Goal: Task Accomplishment & Management: Use online tool/utility

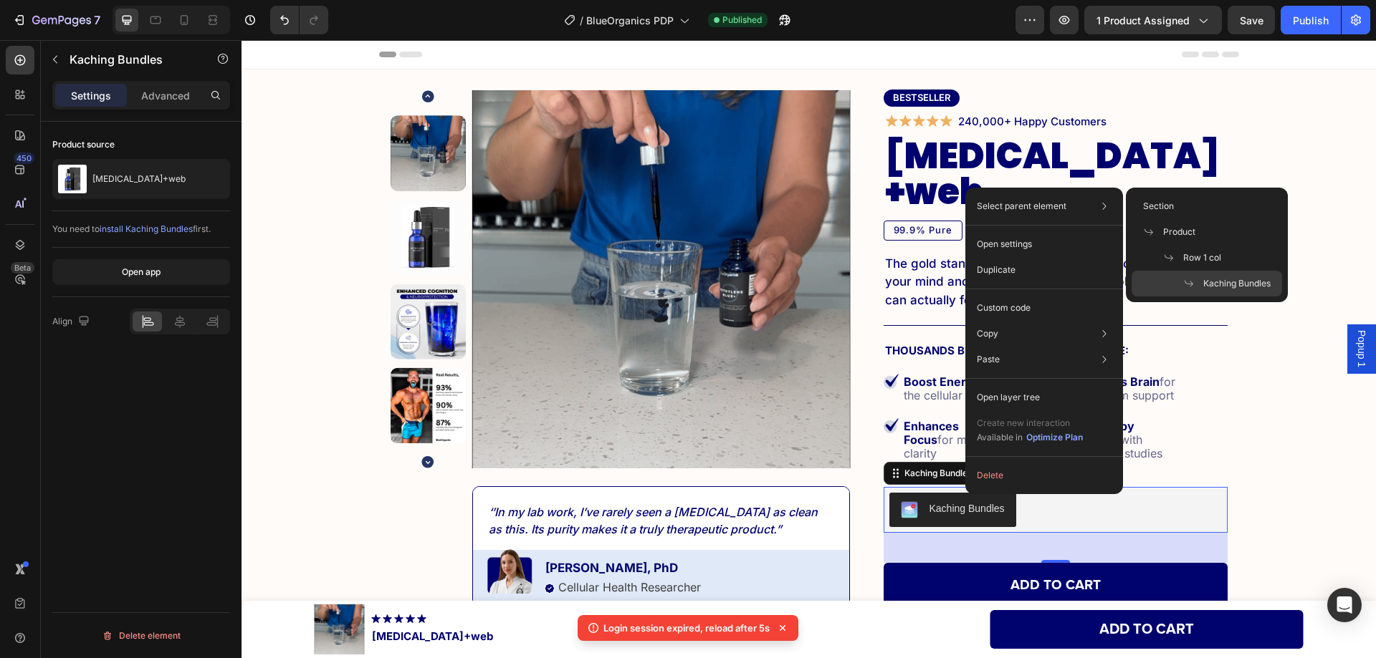
scroll to position [320, 0]
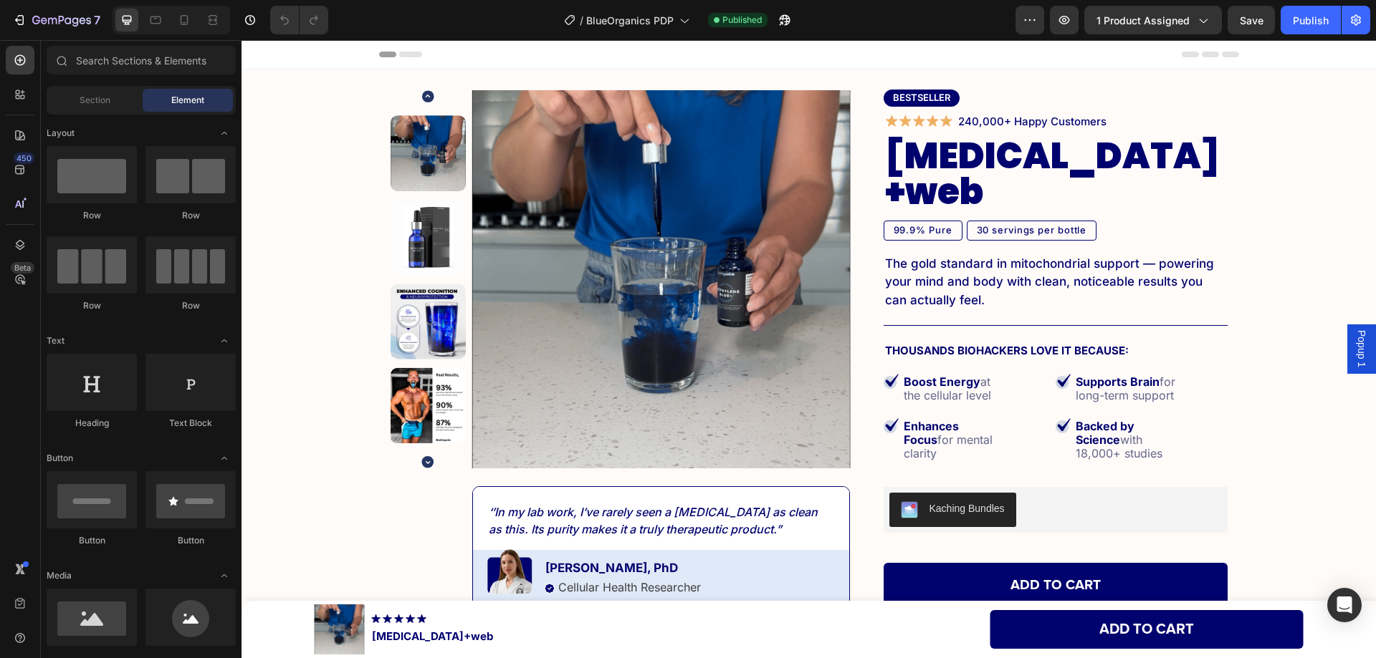
click at [19, 379] on div "450 Beta" at bounding box center [20, 300] width 29 height 509
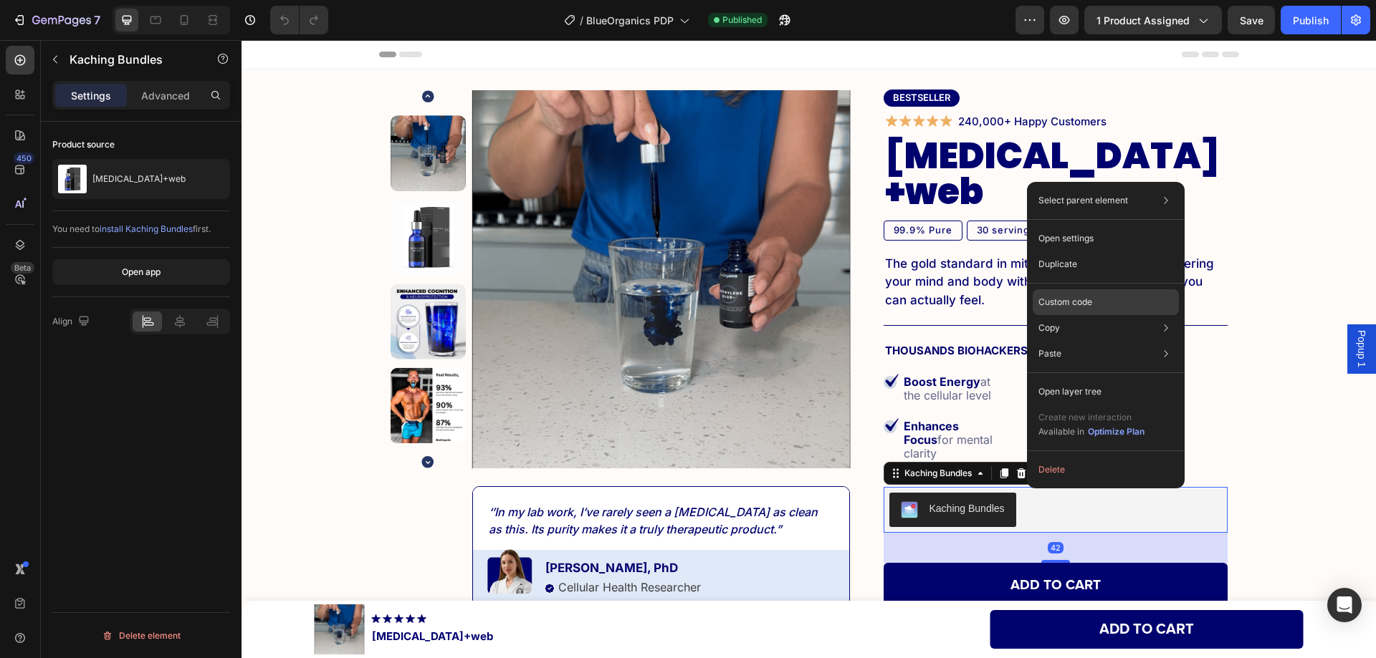
click at [1069, 307] on p "Custom code" at bounding box center [1065, 302] width 54 height 13
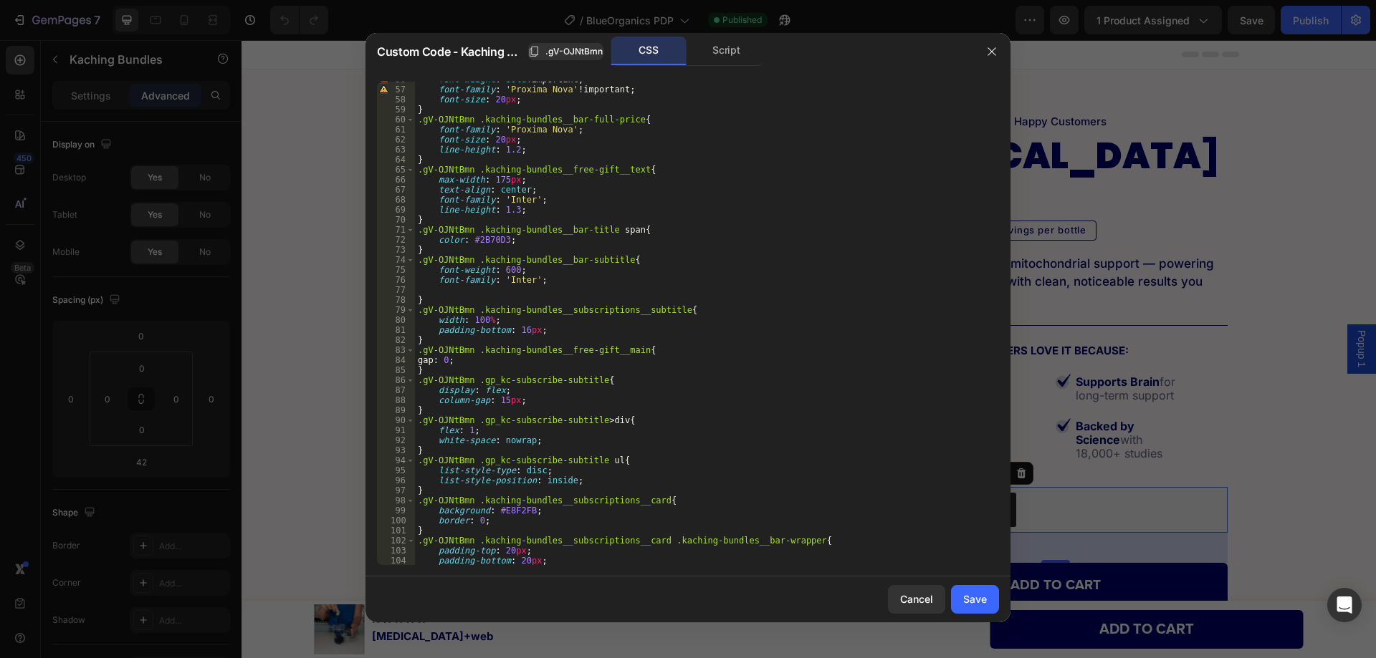
scroll to position [688, 0]
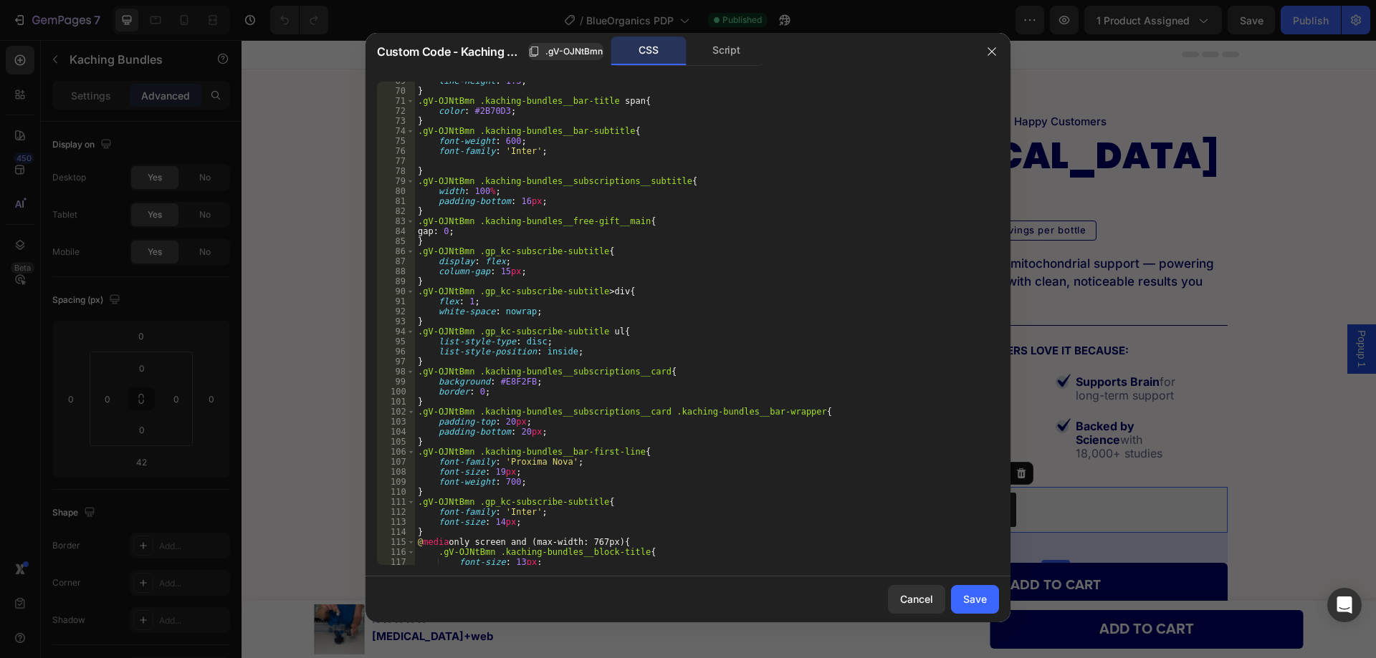
click at [481, 388] on div "line-height : 1.3 ; } .gV-OJNtBmn .kaching-bundles__bar-title span { color : #2…" at bounding box center [701, 328] width 573 height 504
drag, startPoint x: 474, startPoint y: 454, endPoint x: 625, endPoint y: 454, distance: 151.9
click at [625, 454] on div "line-height : 1.3 ; } .gV-OJNtBmn .kaching-bundles__bar-title span { color : #2…" at bounding box center [701, 328] width 573 height 504
paste textarea ".kaching-bundles__subscriptions .kaching-bundles__subscriptions__titl"
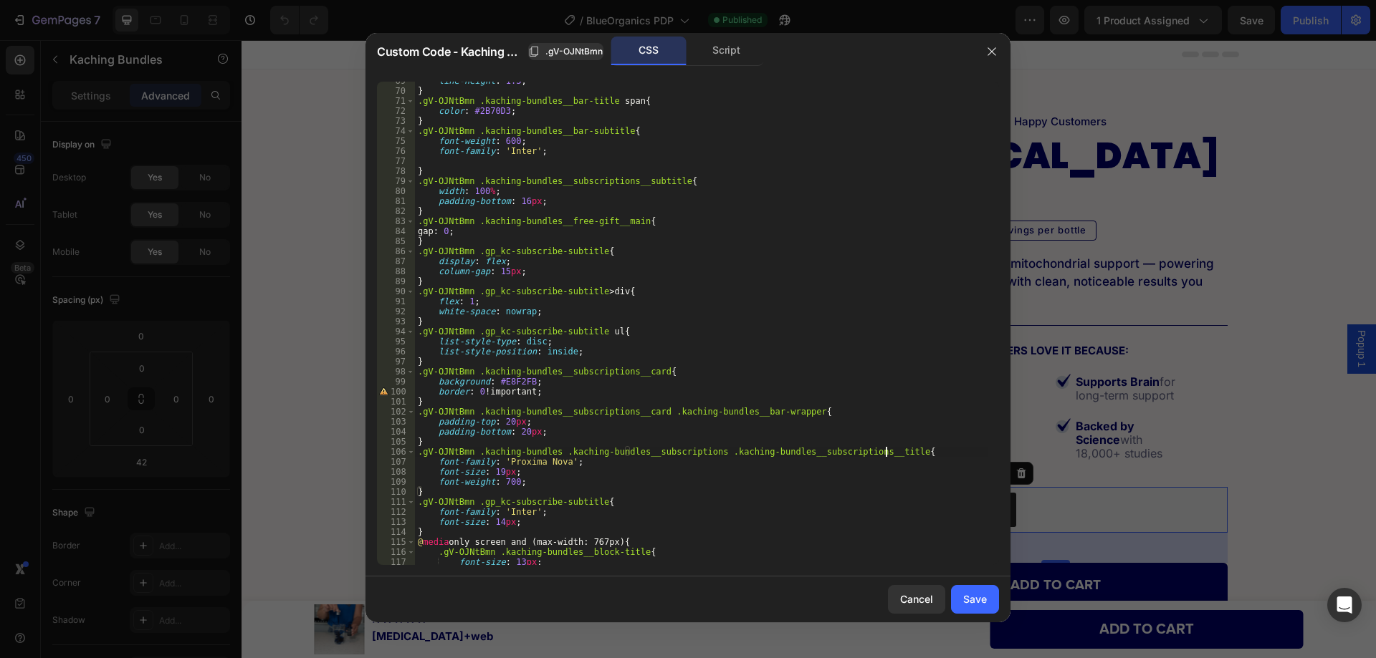
type textarea ".gV-OJNtBmn .kaching-bundles .kaching-bundles__subscriptions .kaching-bundles__…"
click at [961, 597] on button "Save" at bounding box center [975, 599] width 48 height 29
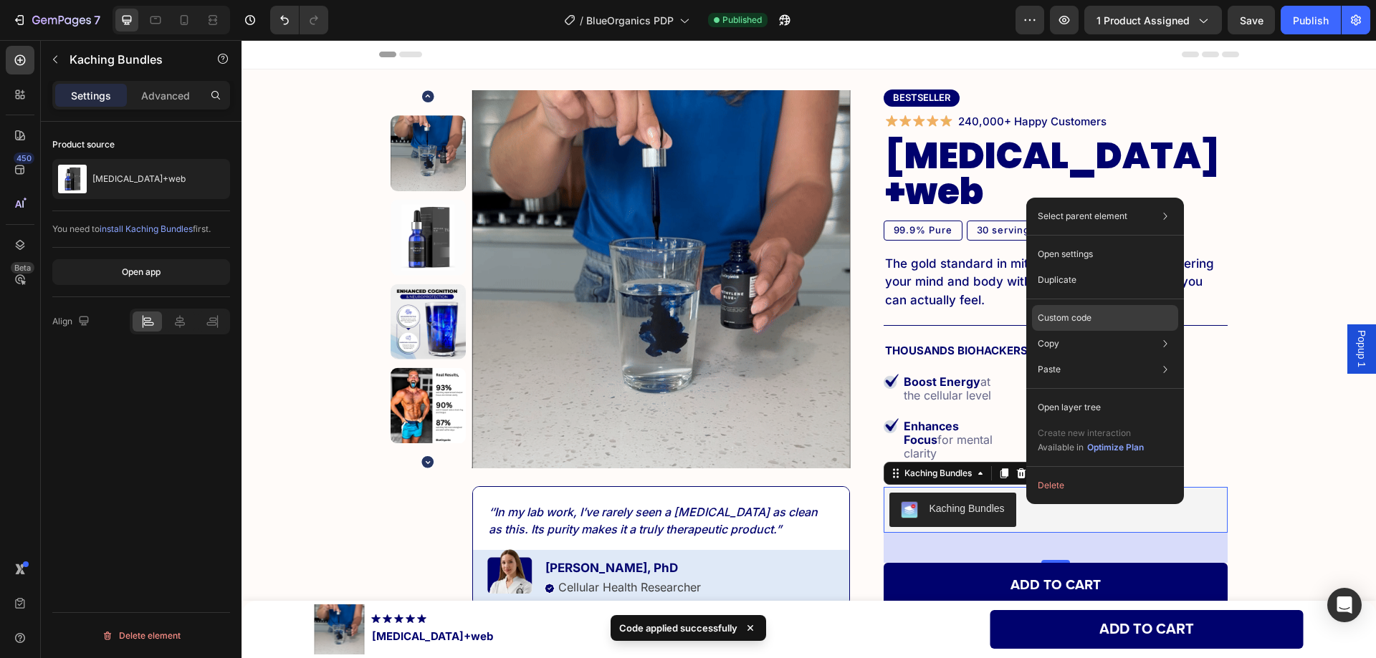
click at [1060, 315] on p "Custom code" at bounding box center [1064, 318] width 54 height 13
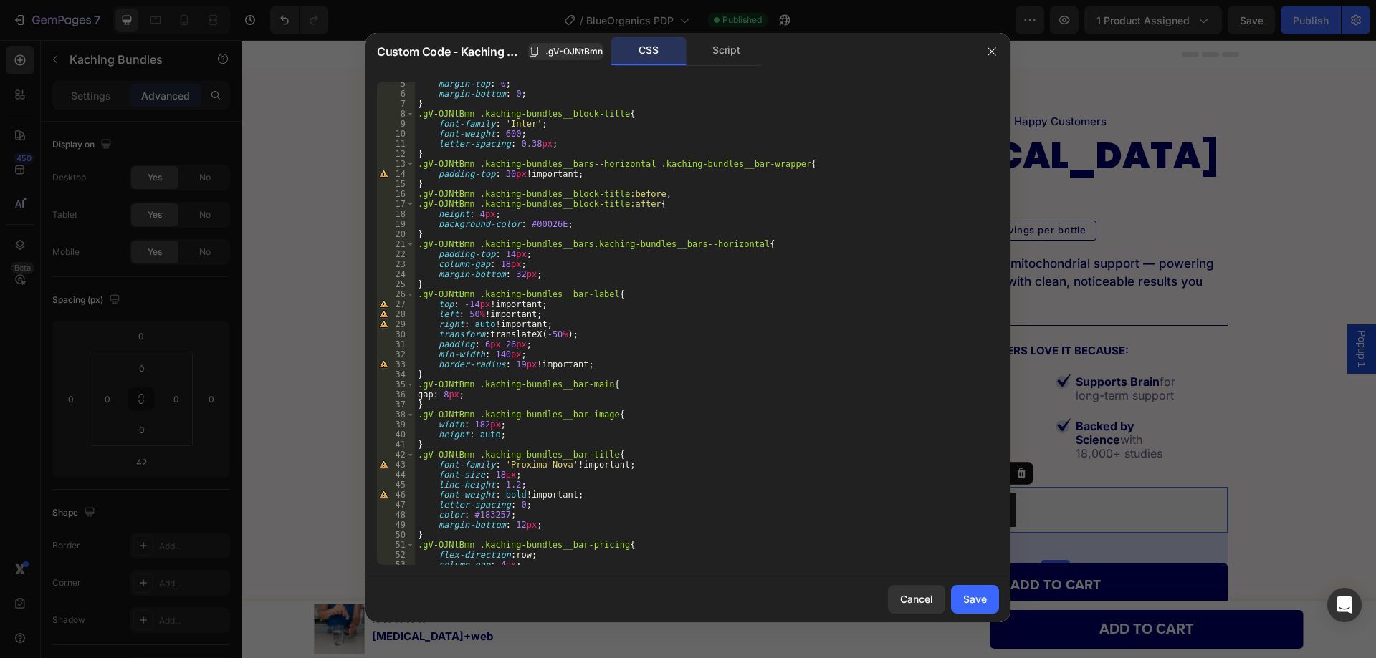
scroll to position [43, 0]
click at [466, 399] on div "margin-top : 0 ; margin-bottom : 0 ; } .gV-OJNtBmn .kaching-bundles__block-titl…" at bounding box center [701, 331] width 573 height 504
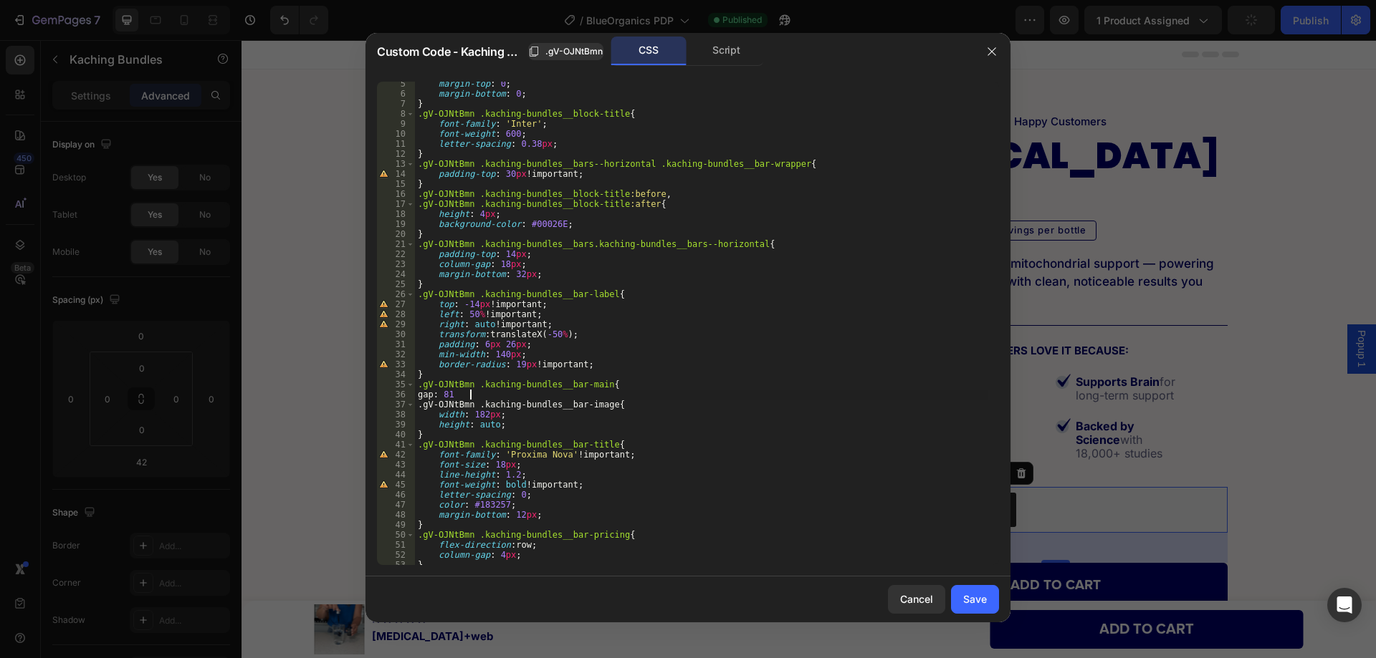
scroll to position [0, 4]
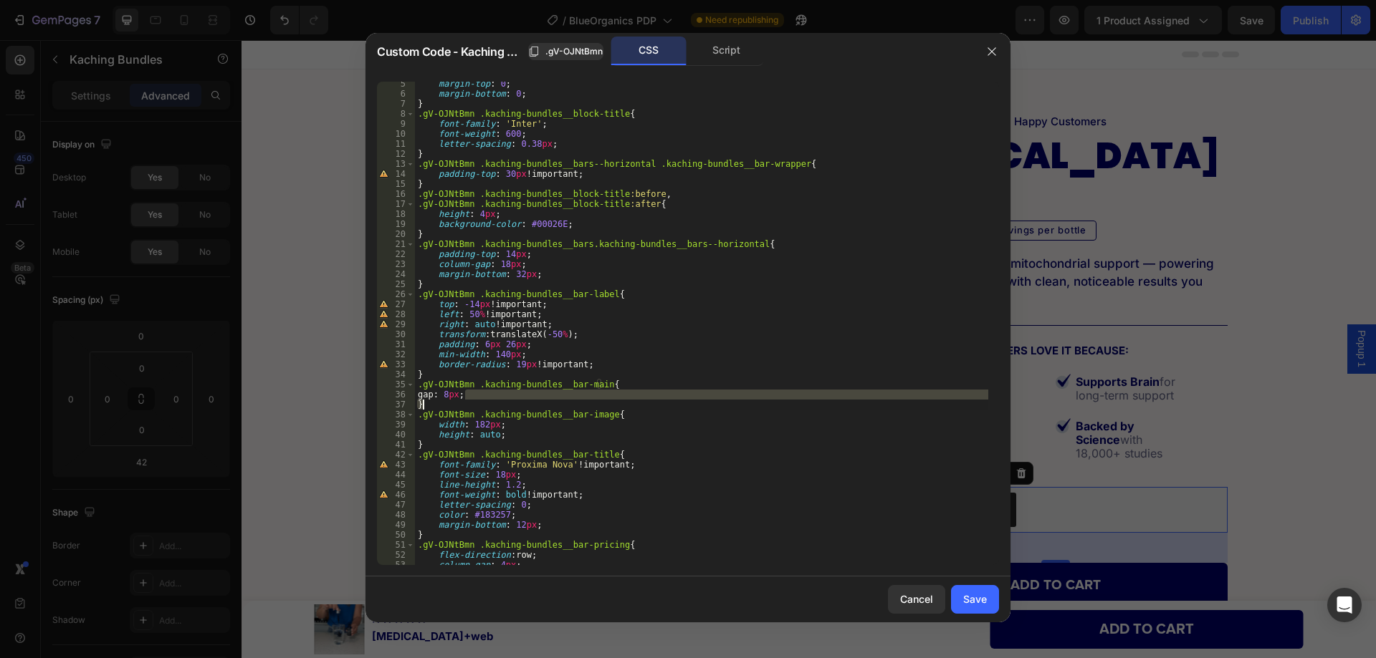
click at [461, 396] on div "margin-top : 0 ; margin-bottom : 0 ; } .gV-OJNtBmn .kaching-bundles__block-titl…" at bounding box center [701, 324] width 573 height 484
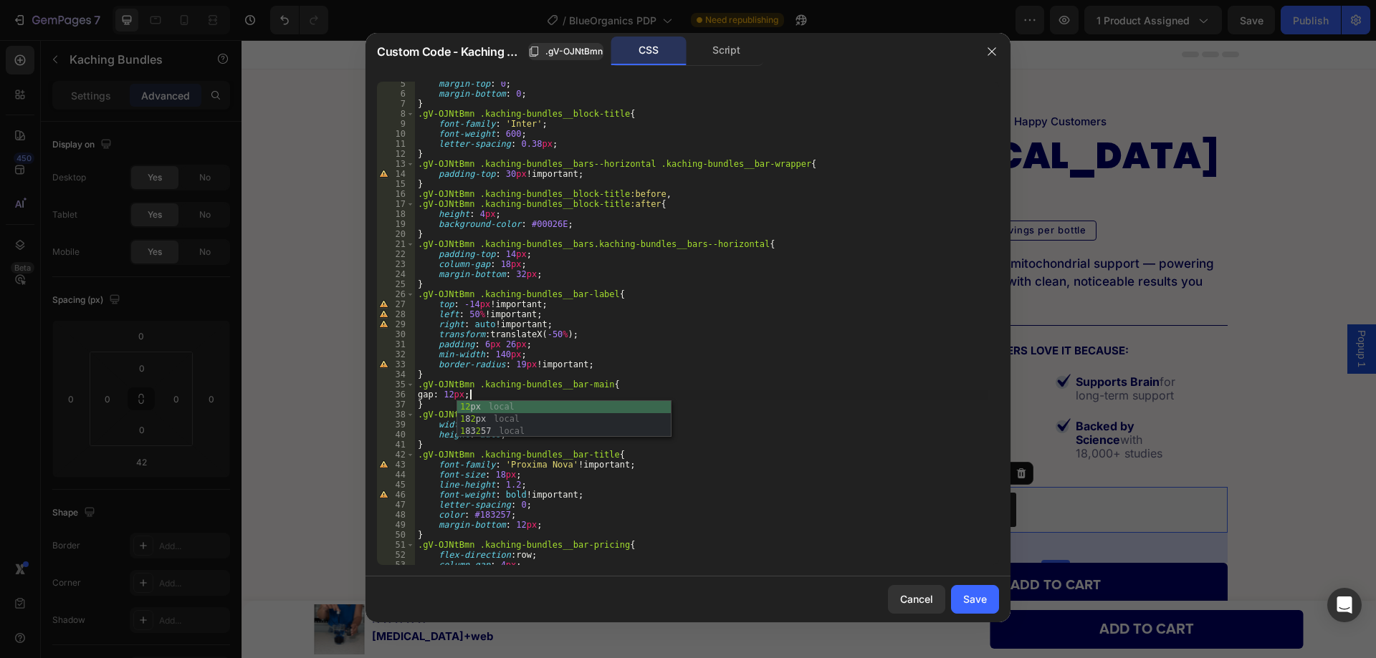
scroll to position [0, 4]
click at [577, 358] on div "margin-top : 0 ; margin-bottom : 0 ; } .gV-OJNtBmn .kaching-bundles__block-titl…" at bounding box center [701, 331] width 573 height 504
type textarea "min-width: 140px;"
click at [973, 598] on div "Save" at bounding box center [975, 599] width 24 height 15
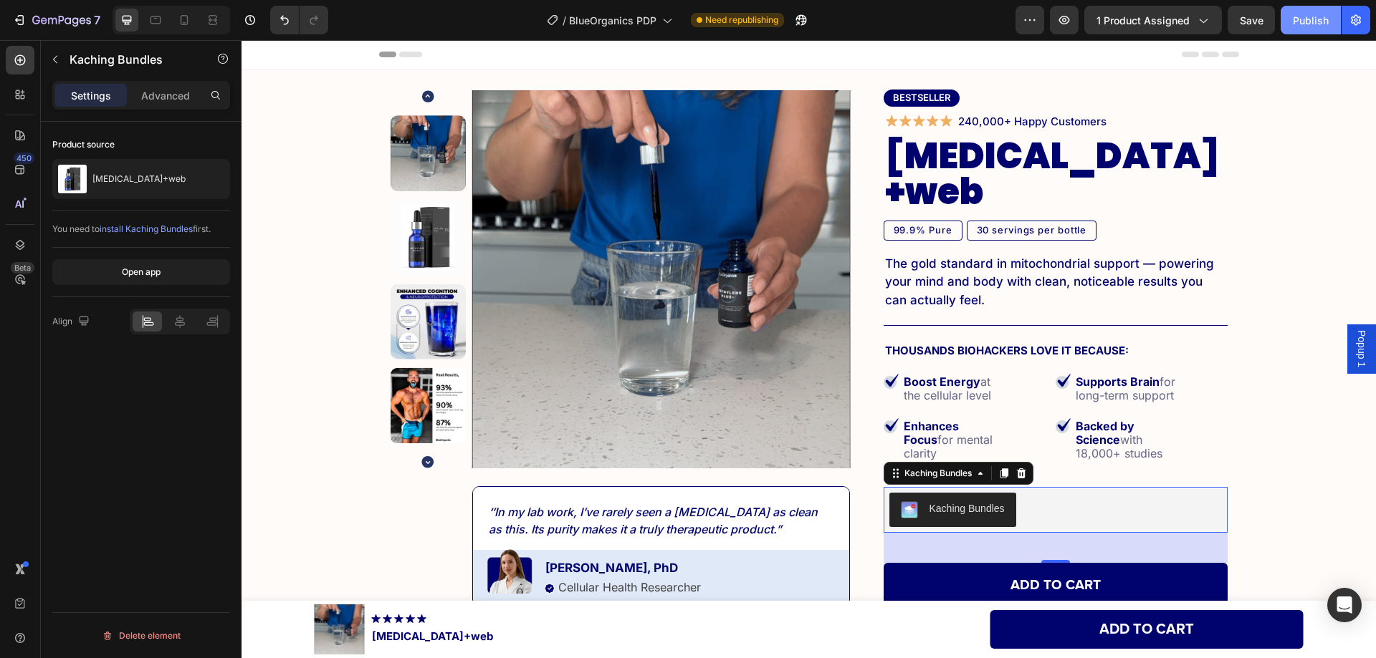
click at [1296, 25] on div "Publish" at bounding box center [1310, 20] width 36 height 15
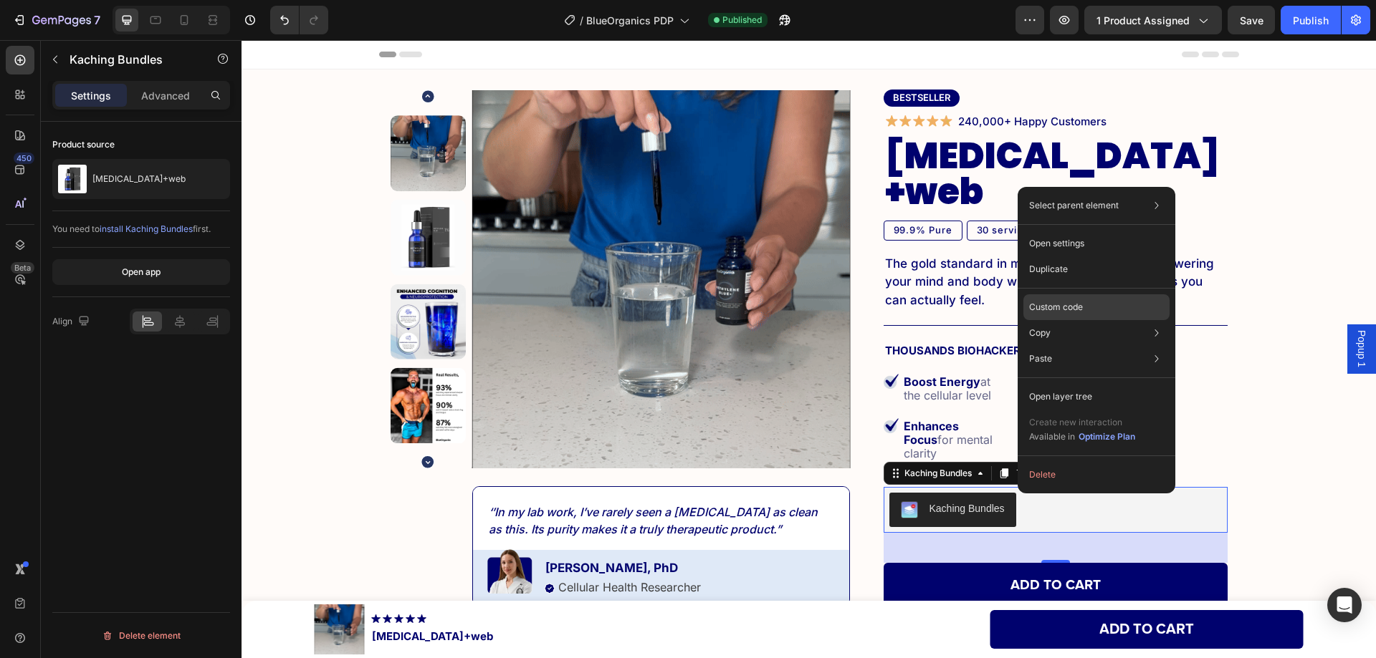
click at [1055, 346] on div "Custom code" at bounding box center [1096, 359] width 146 height 26
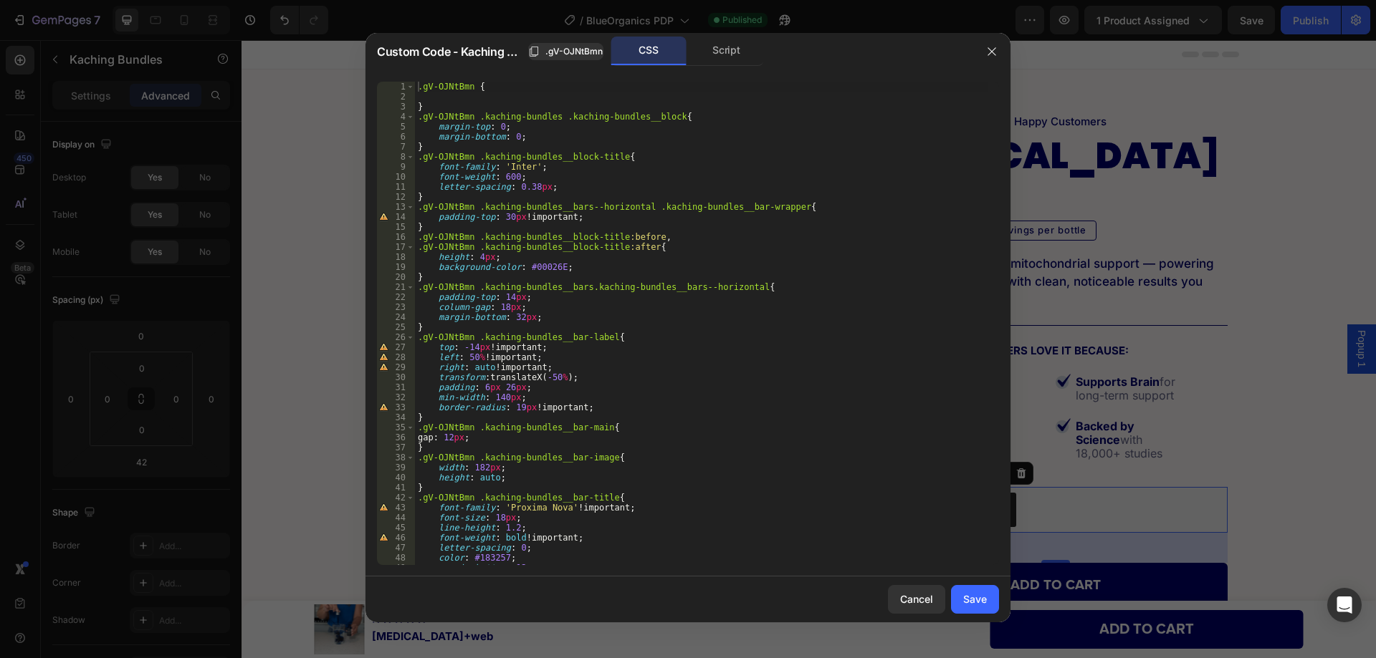
scroll to position [43, 0]
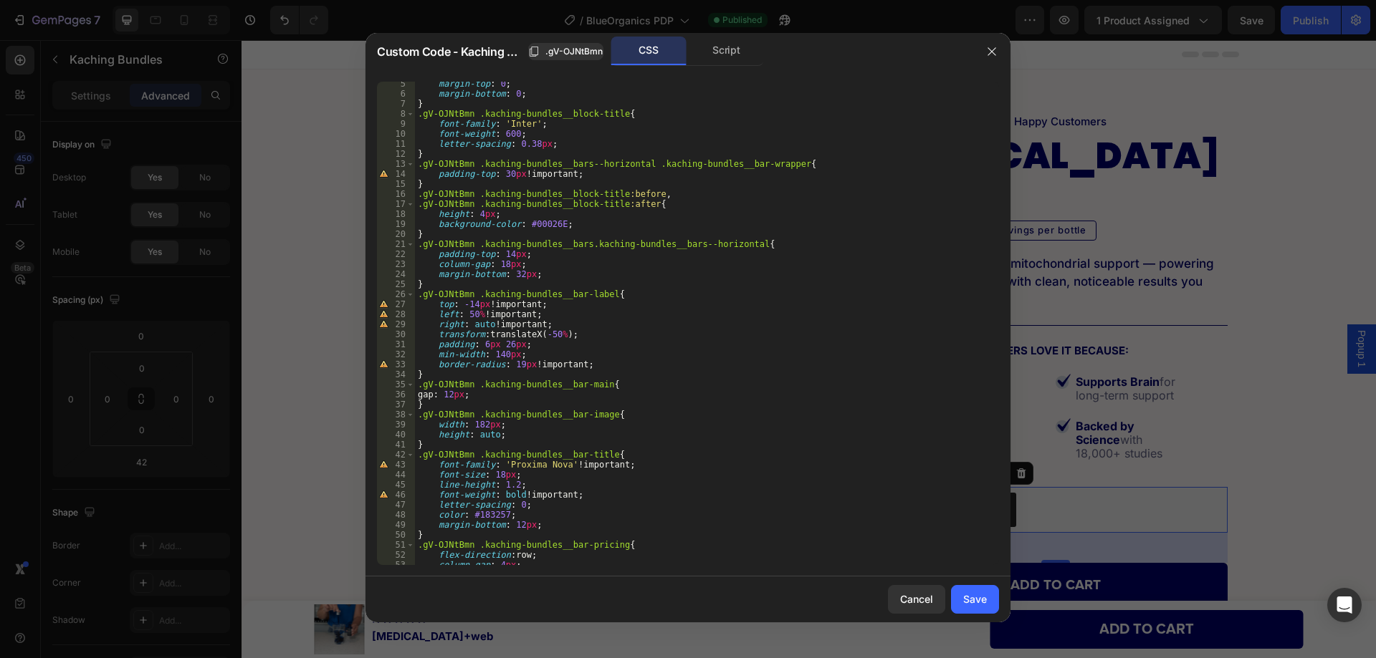
click at [474, 392] on div "margin-top : 0 ; margin-bottom : 0 ; } .gV-OJNtBmn .kaching-bundles__block-titl…" at bounding box center [701, 331] width 573 height 504
click at [658, 376] on div "margin-top : 0 ; margin-bottom : 0 ; } .gV-OJNtBmn .kaching-bundles__block-titl…" at bounding box center [701, 331] width 573 height 504
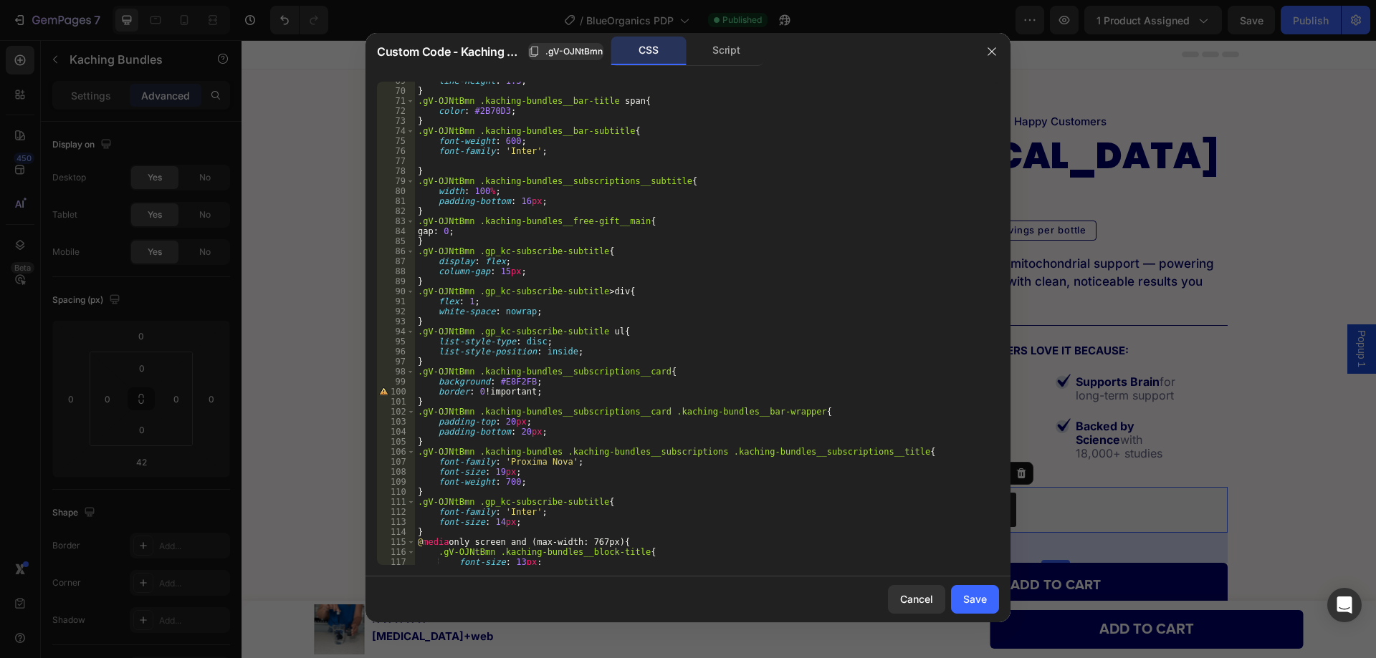
scroll to position [817, 0]
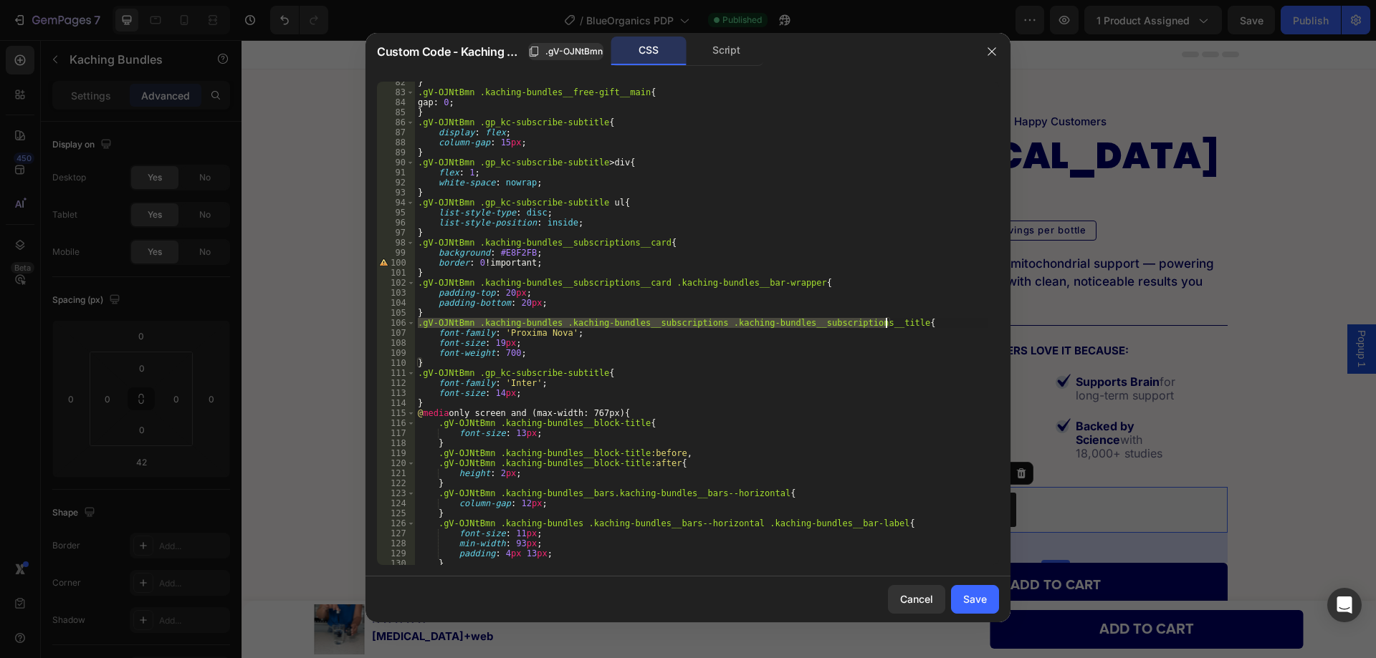
drag, startPoint x: 419, startPoint y: 322, endPoint x: 884, endPoint y: 324, distance: 465.0
click at [884, 324] on div "} .gV-OJNtBmn .kaching-bundles__free-gift__main { gap : 0 ; } .gV-OJNtBmn .gp_k…" at bounding box center [701, 329] width 573 height 504
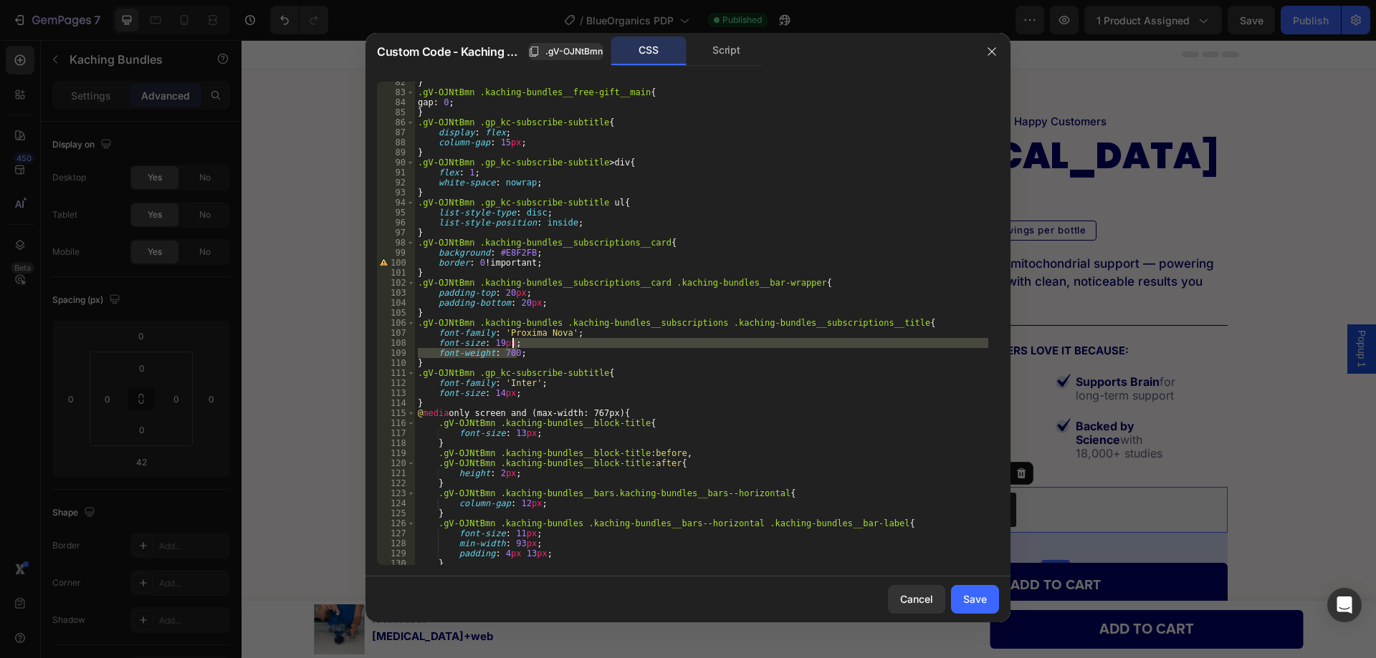
click at [535, 346] on div "} .gV-OJNtBmn .kaching-bundles__free-gift__main { gap : 0 ; } .gV-OJNtBmn .gp_k…" at bounding box center [701, 329] width 573 height 504
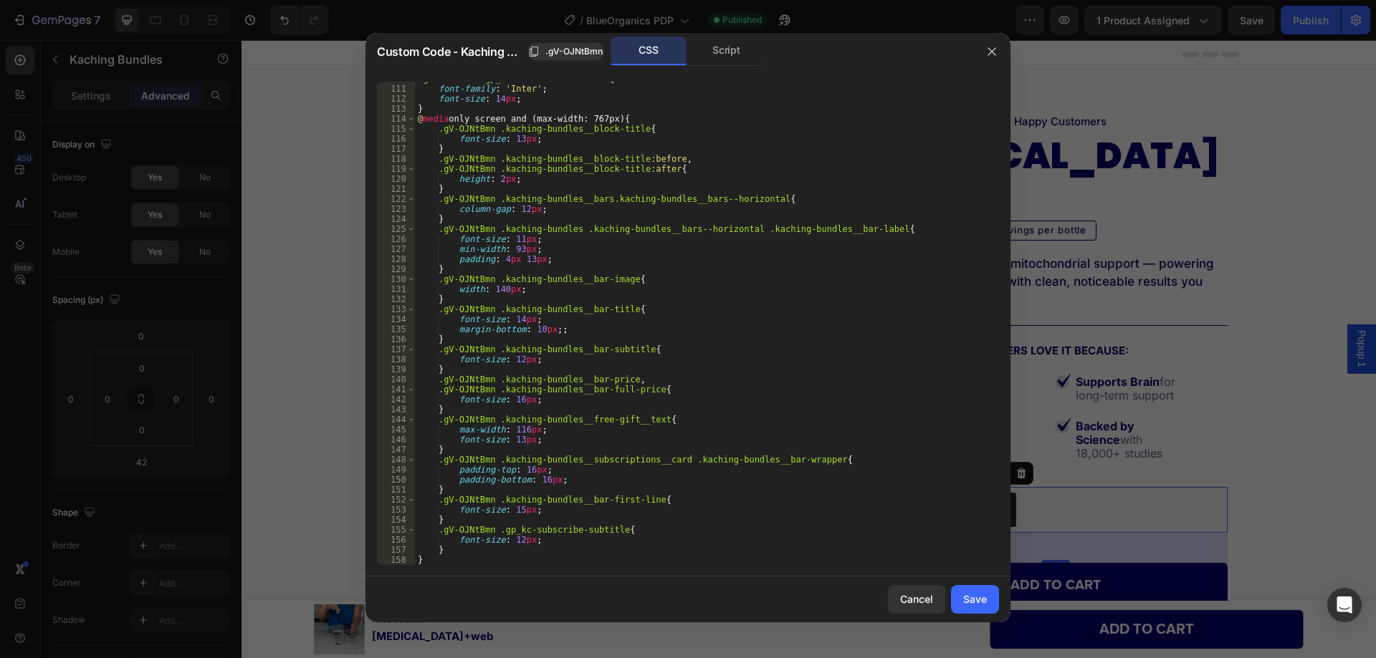
scroll to position [1101, 0]
drag, startPoint x: 438, startPoint y: 502, endPoint x: 645, endPoint y: 500, distance: 207.1
click at [645, 500] on div ".gV-OJNtBmn .gp_kc-subscribe-subtitle { font-family : ' Inter ' ; font-size : 1…" at bounding box center [701, 326] width 573 height 504
paste textarea ".kaching-bundles__subscriptions .kaching-bundles__subscriptions__titl"
type textarea ".gV-OJNtBmn .kaching-bundles .kaching-bundles__subscriptions .kaching-bundles__…"
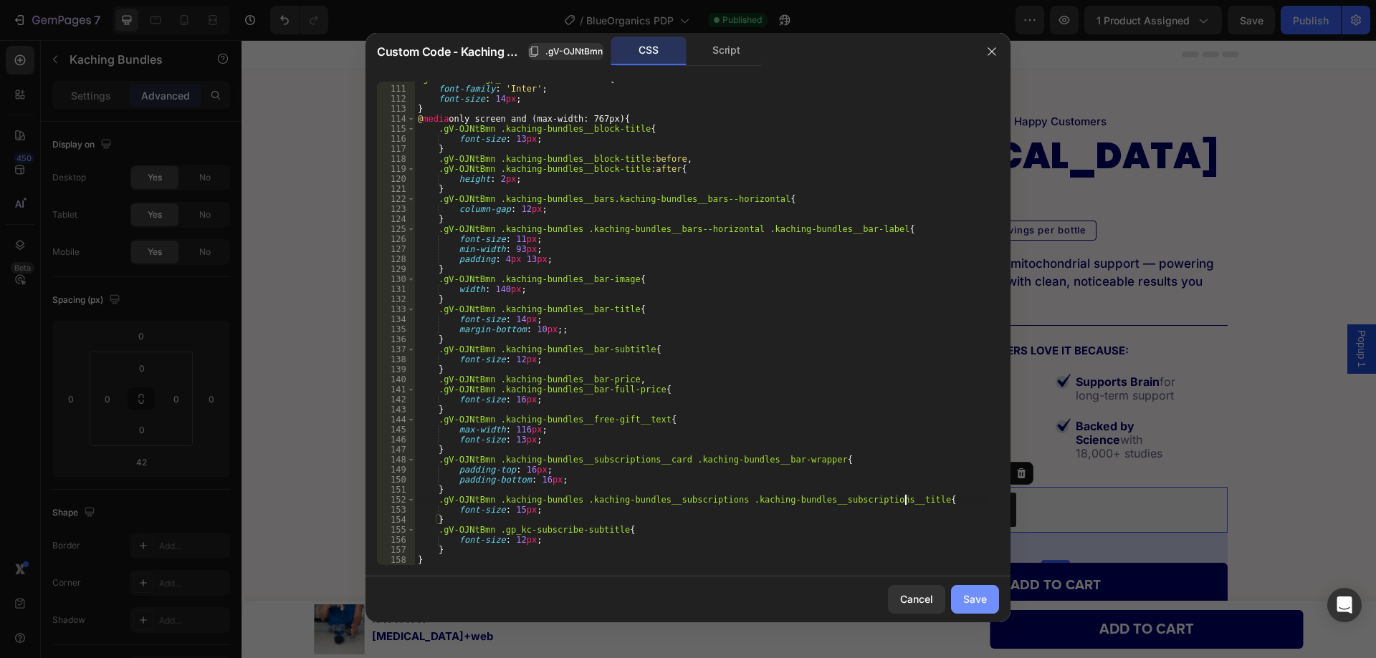
click at [973, 602] on div "Save" at bounding box center [975, 599] width 24 height 15
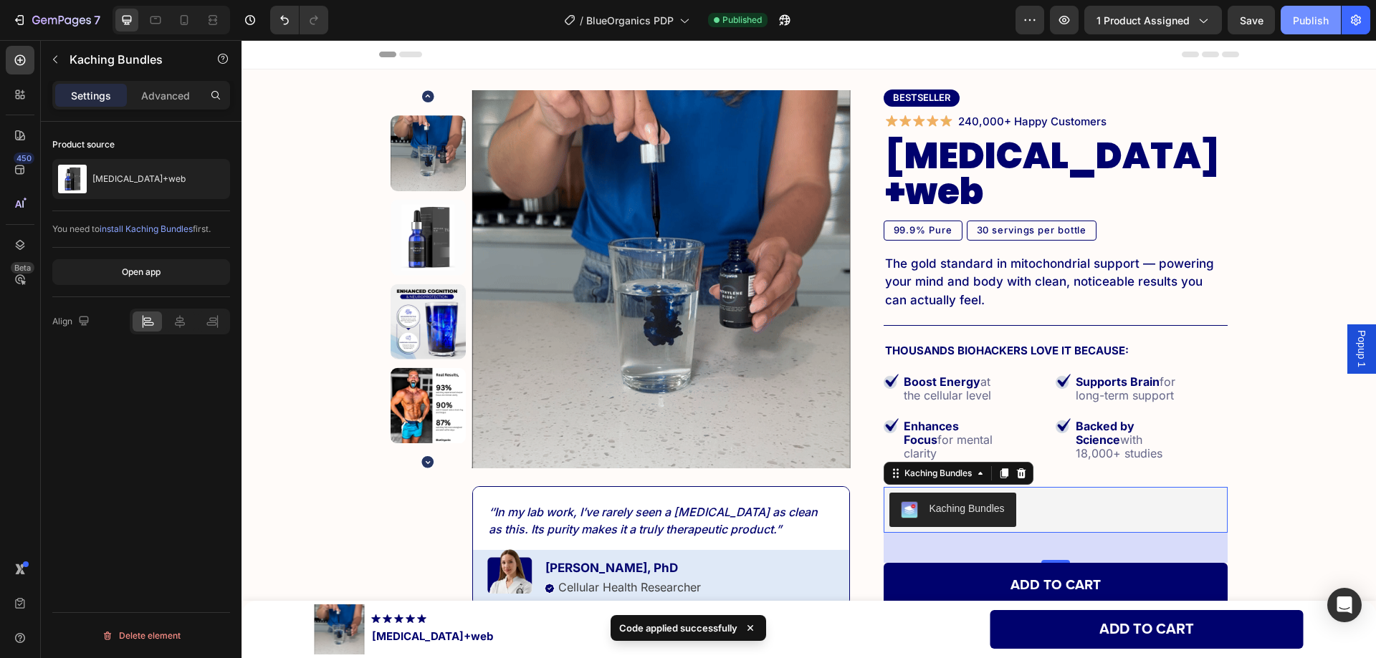
click at [1301, 21] on div "Publish" at bounding box center [1310, 20] width 36 height 15
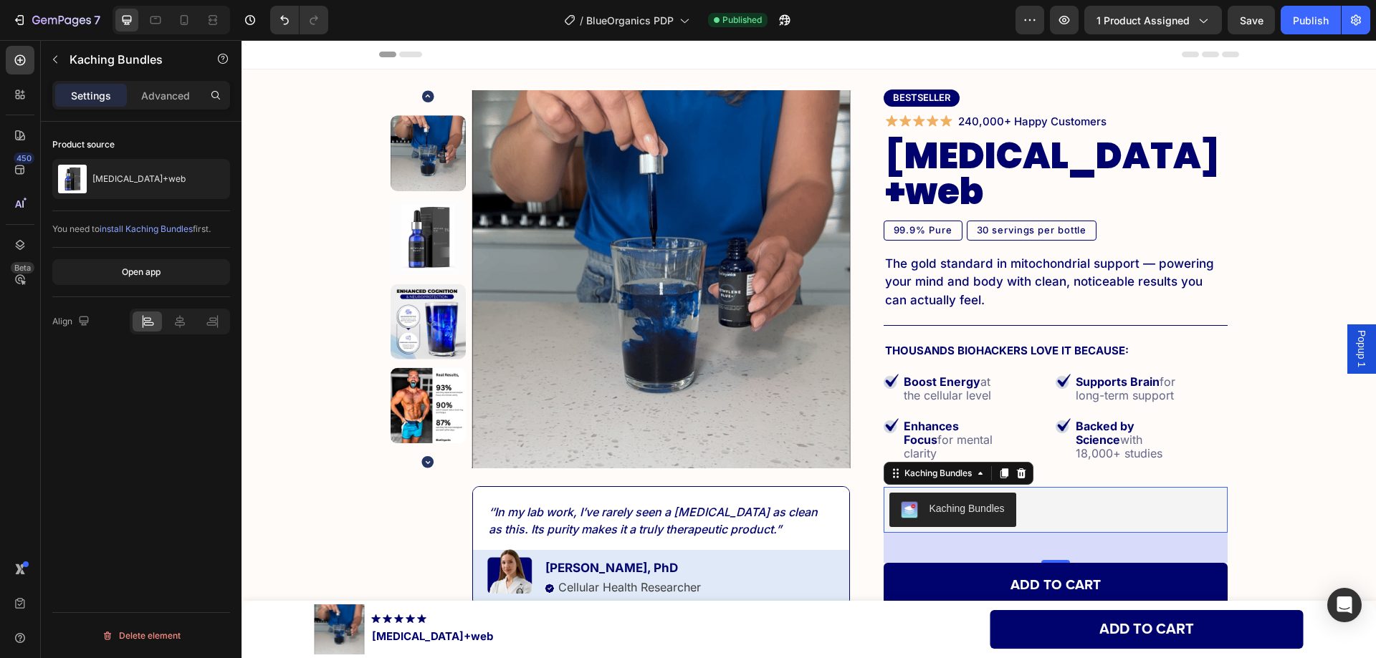
click at [160, 467] on div "Product source [MEDICAL_DATA]+web You need to install Kaching Bundles first. Op…" at bounding box center [141, 410] width 201 height 577
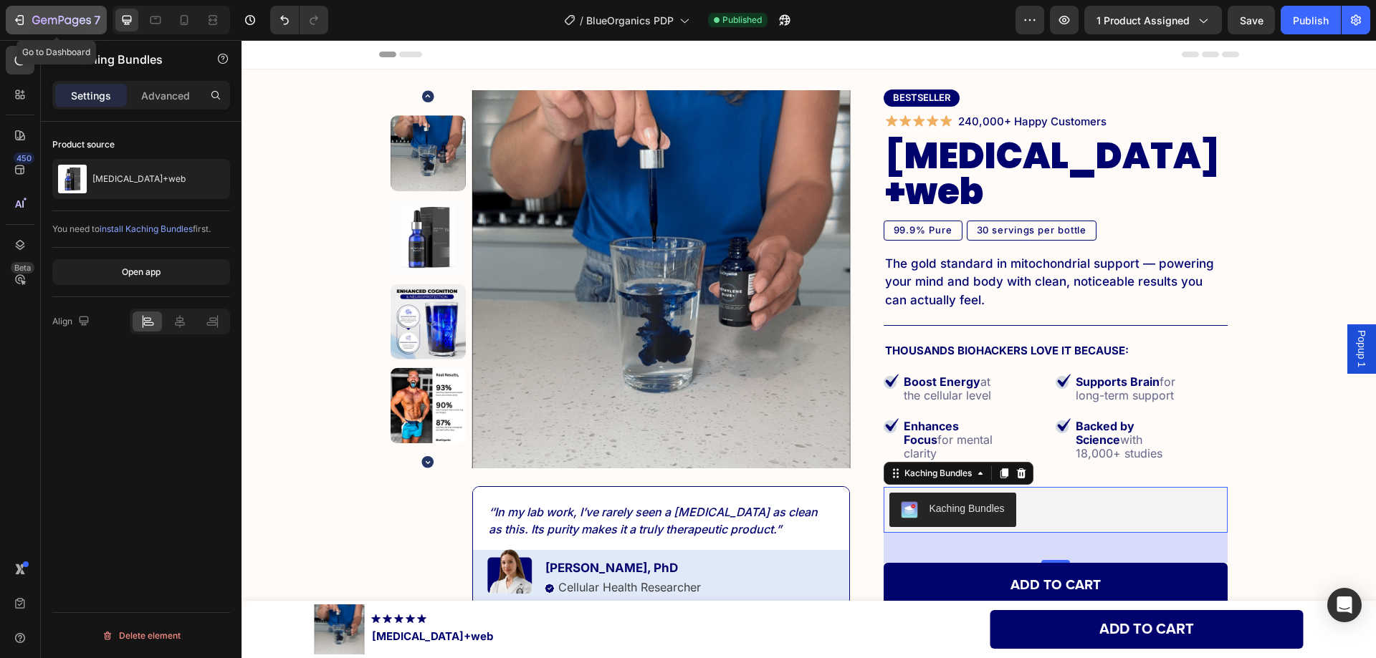
click at [86, 18] on icon "button" at bounding box center [61, 21] width 59 height 12
